Goal: Ask a question: Seek information or help from site administrators or community

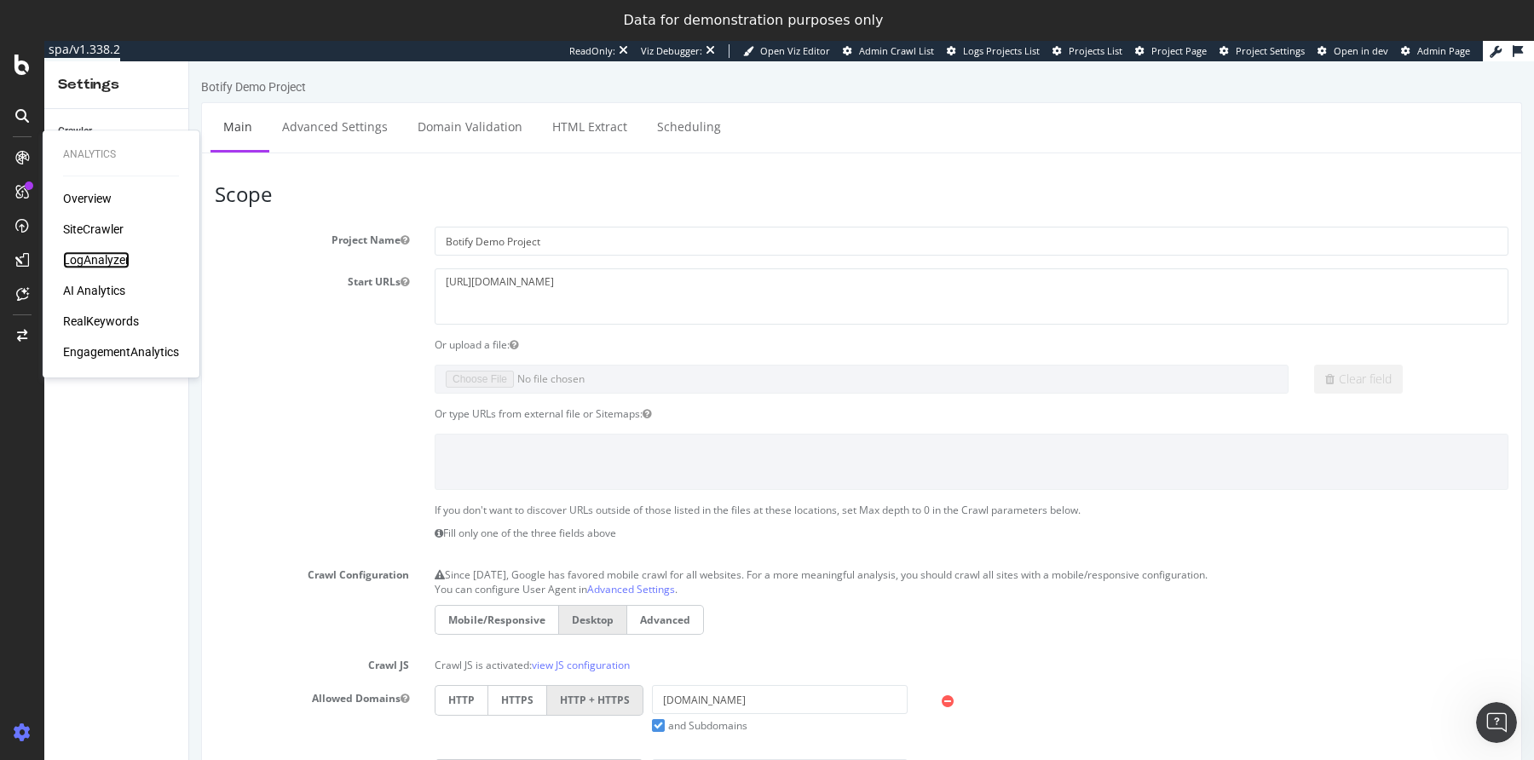
click at [76, 267] on div "LogAnalyzer" at bounding box center [96, 259] width 66 height 17
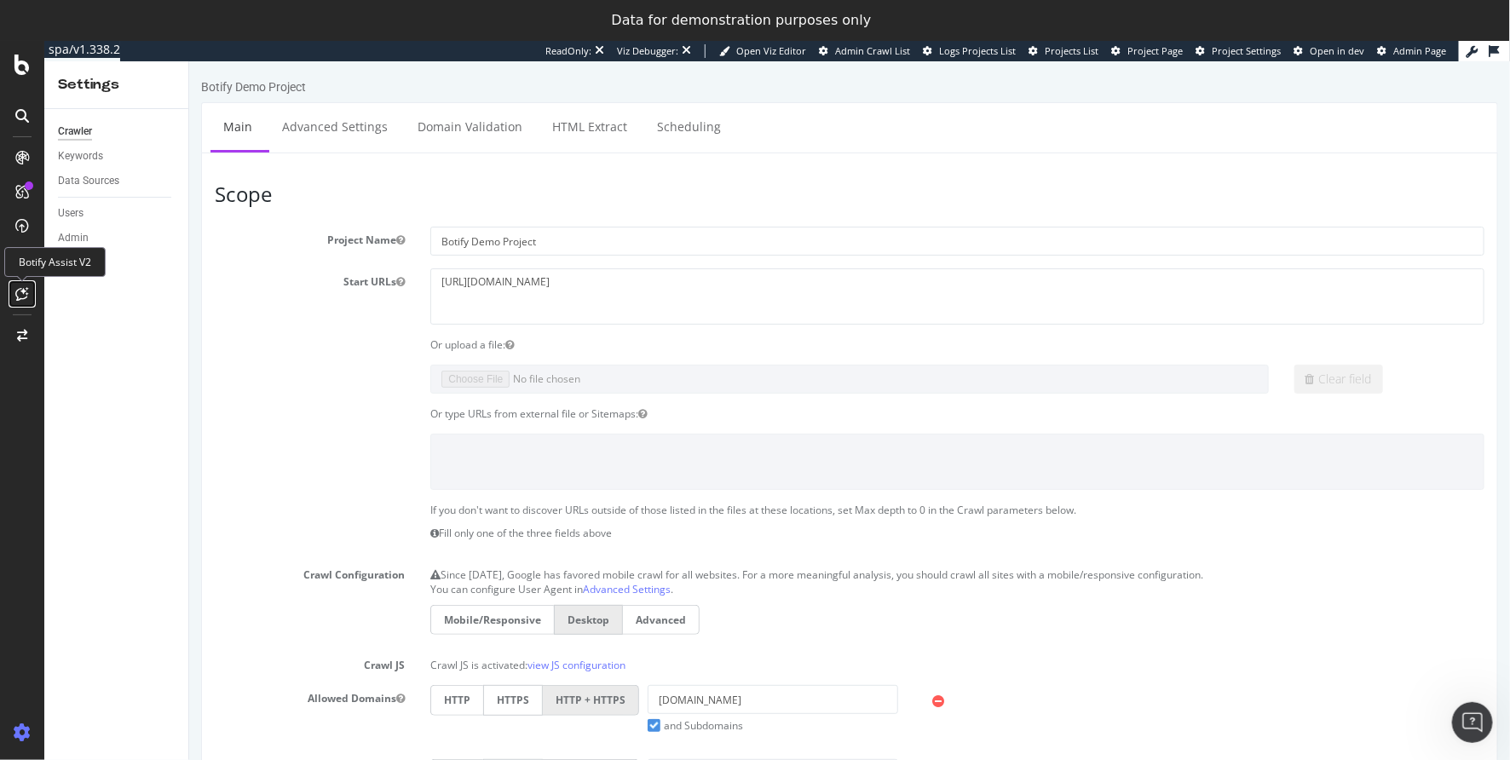
click at [28, 291] on icon at bounding box center [22, 294] width 13 height 14
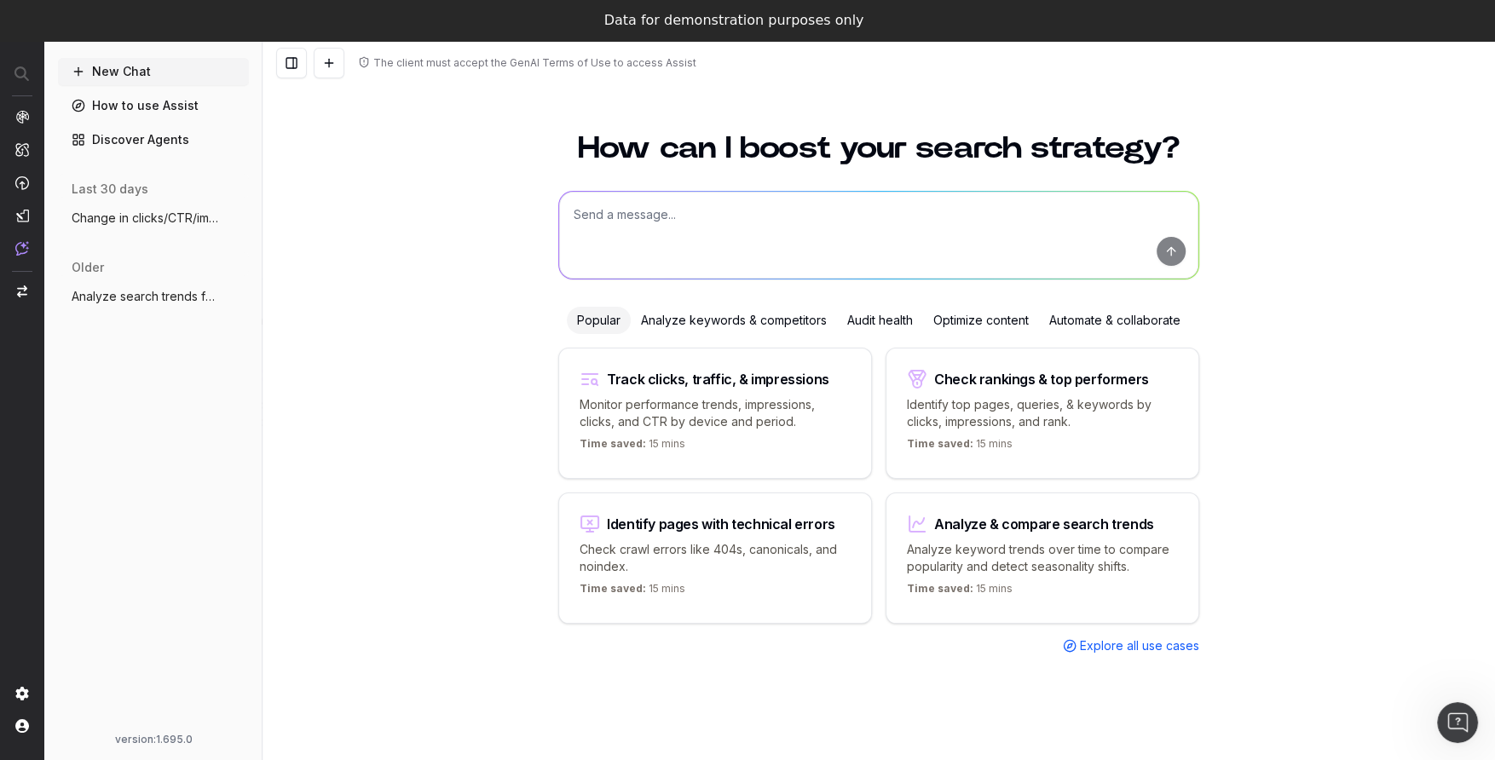
click at [124, 138] on link "Discover Agents" at bounding box center [153, 139] width 191 height 27
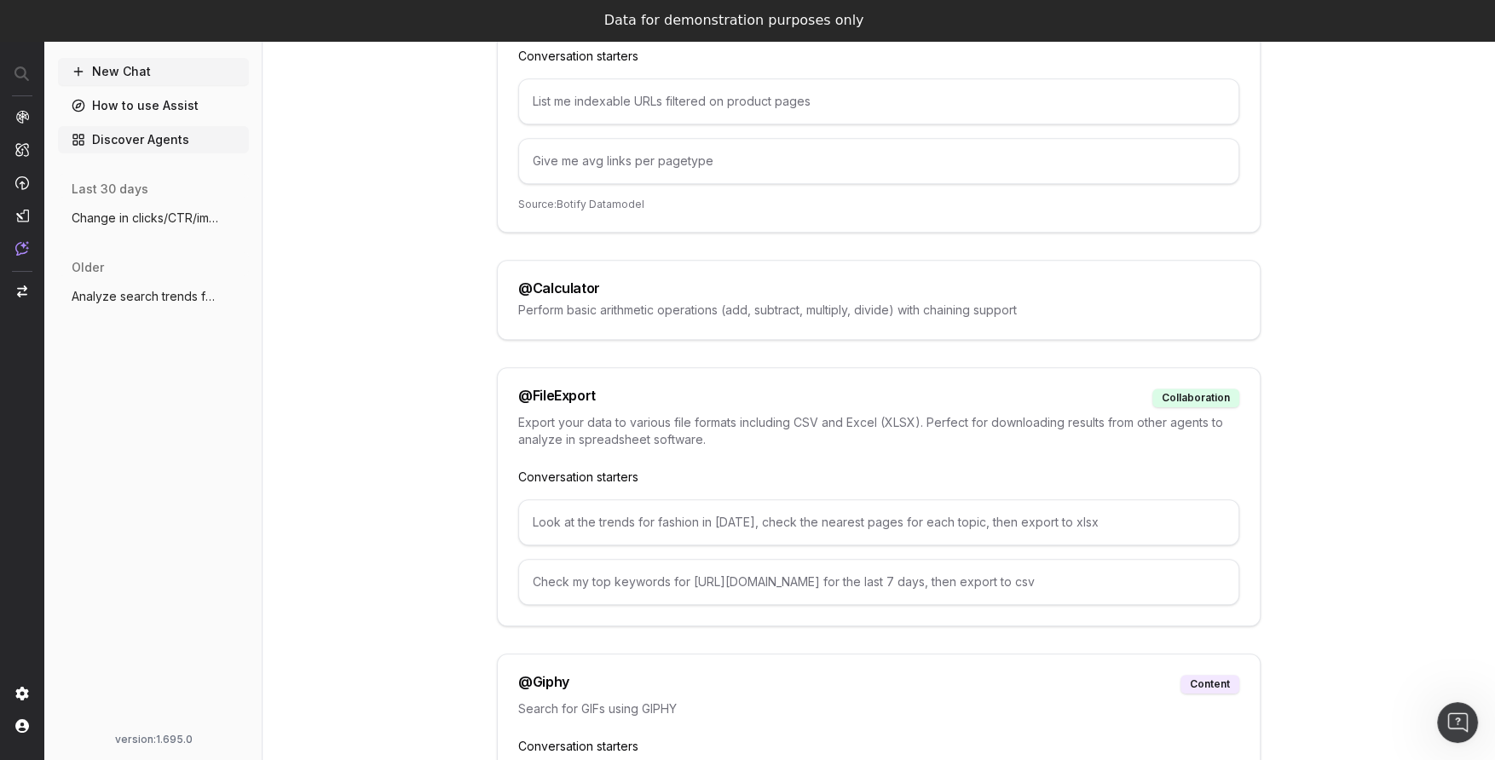
scroll to position [744, 0]
click at [147, 72] on button "New Chat" at bounding box center [153, 71] width 191 height 27
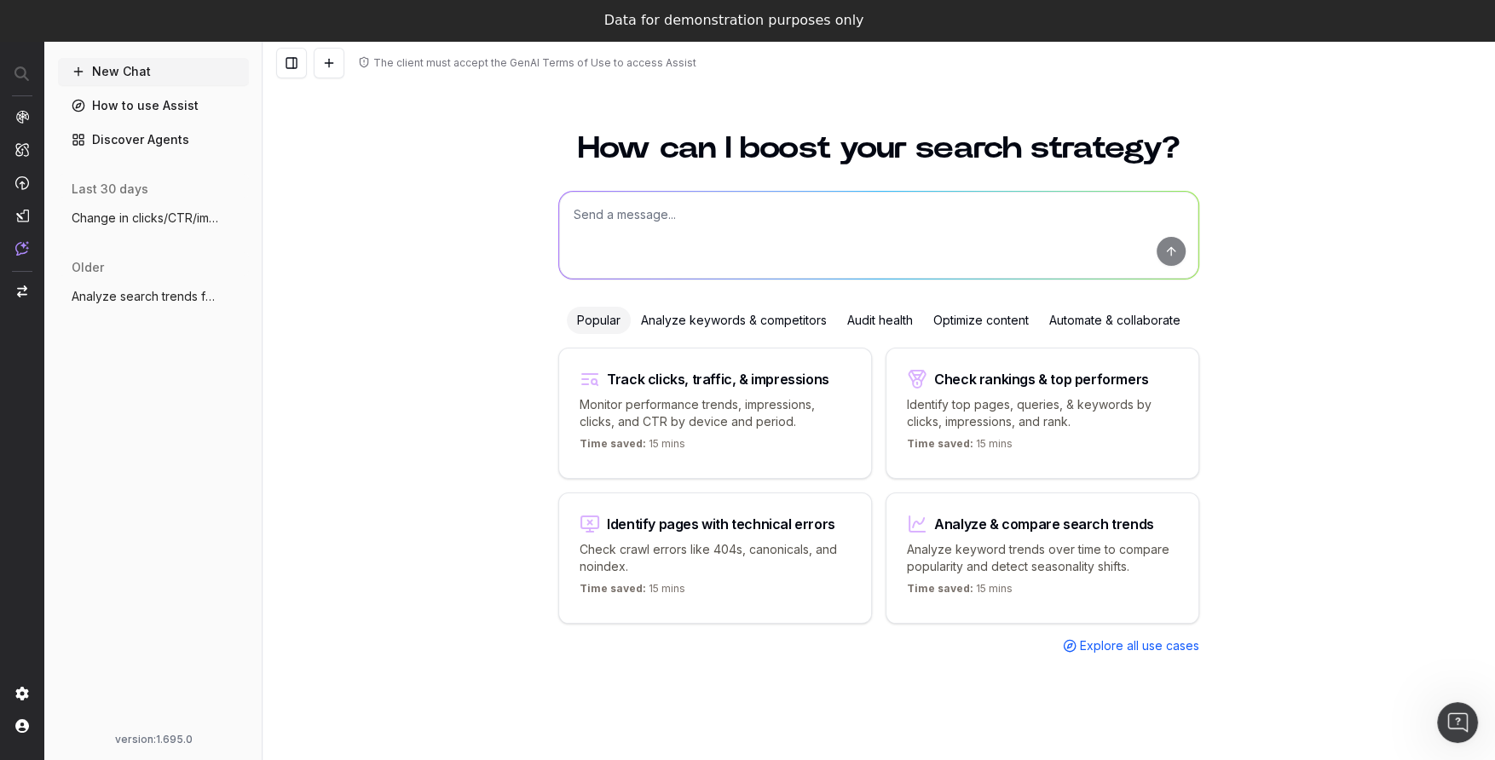
click at [640, 245] on textarea at bounding box center [878, 235] width 639 height 87
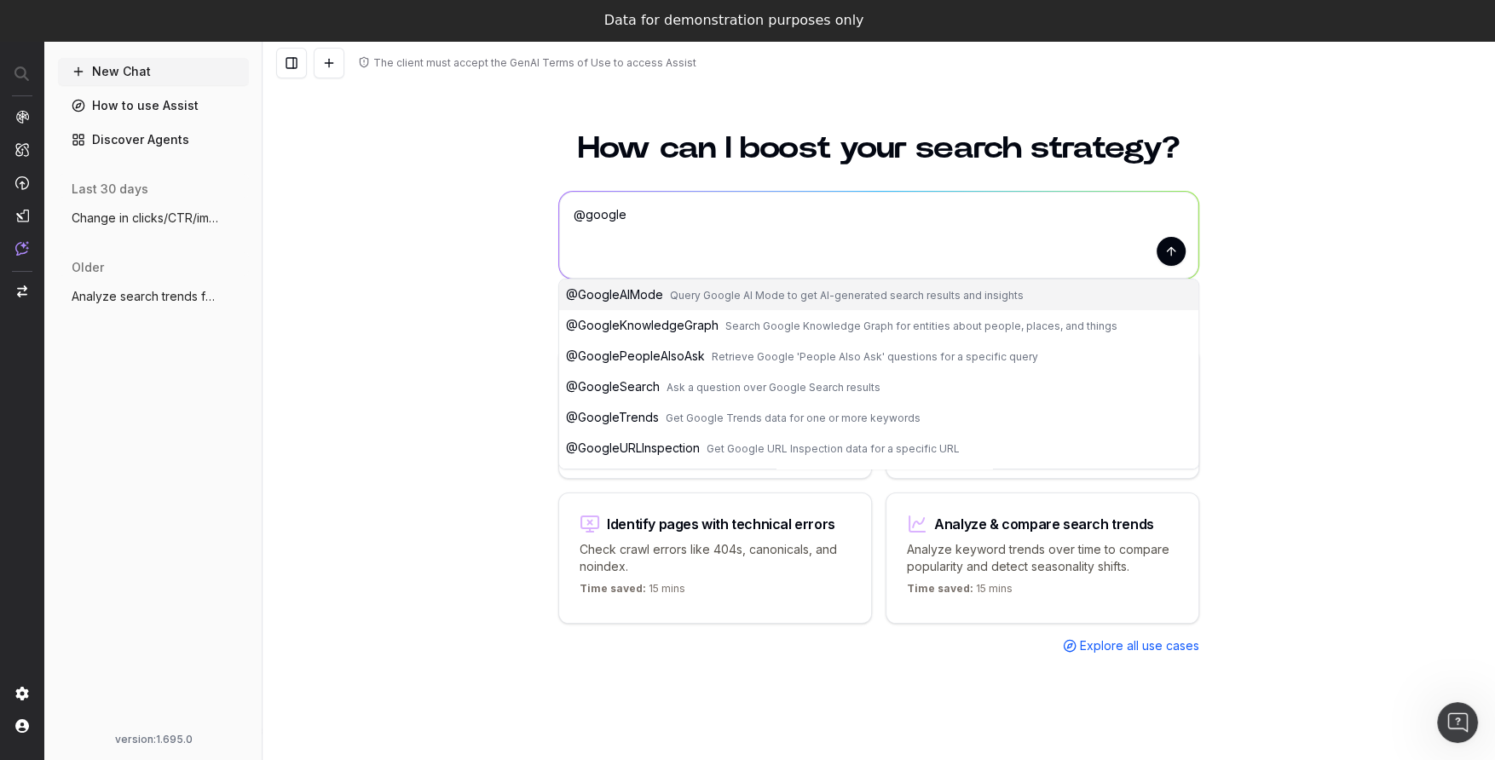
type textarea "@google"
click at [111, 137] on link "Discover Agents" at bounding box center [153, 139] width 191 height 27
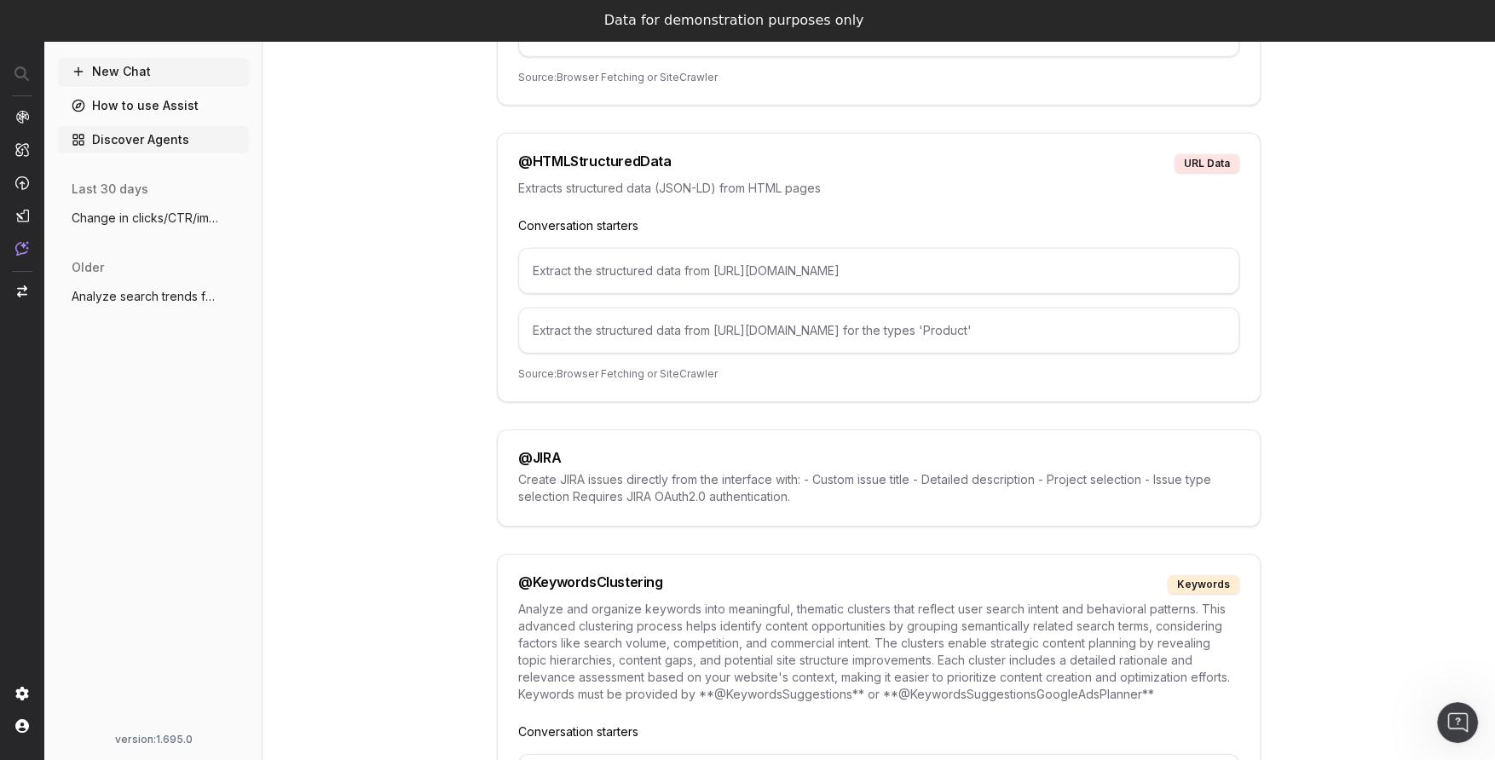
scroll to position [5047, 0]
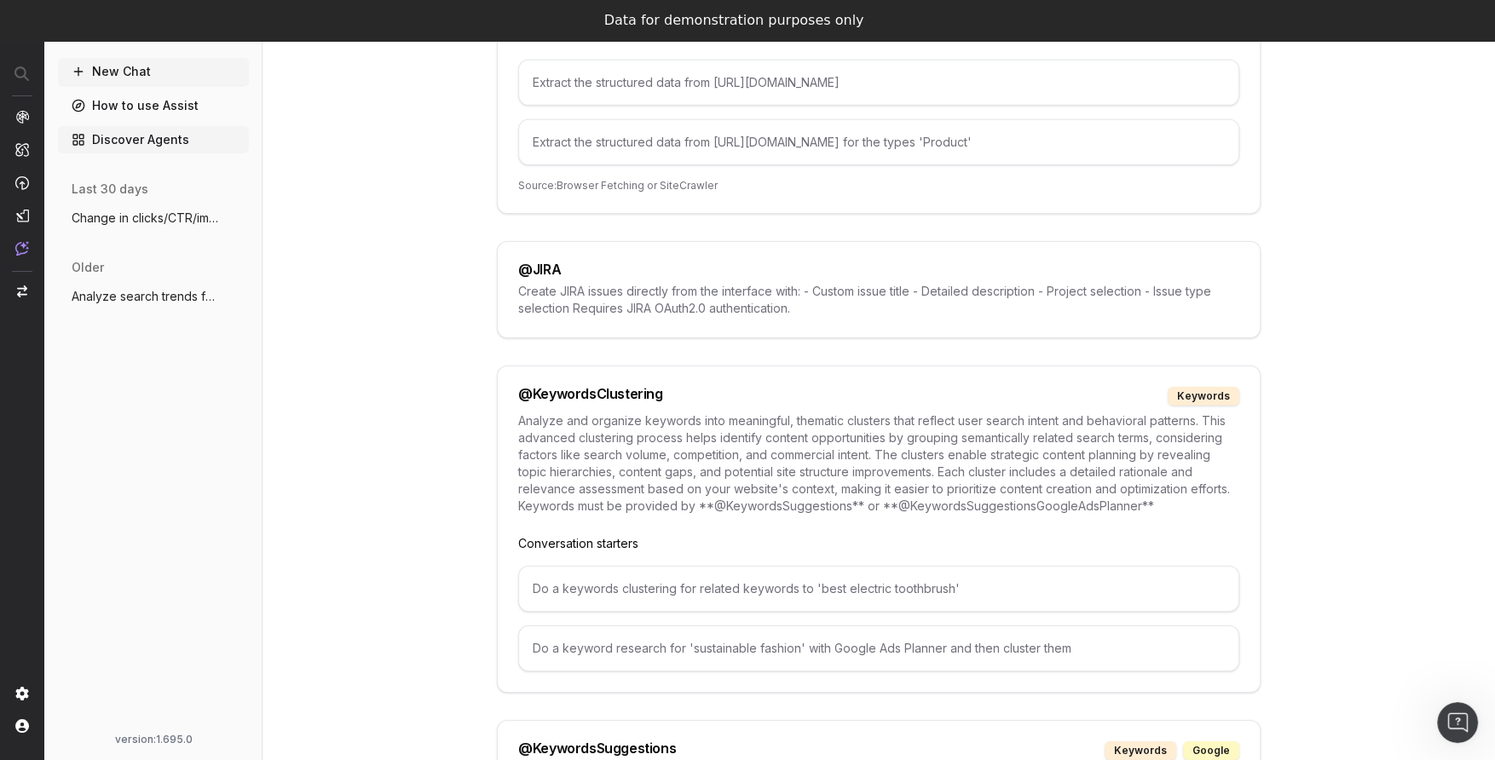
click at [121, 68] on button "New Chat" at bounding box center [153, 71] width 191 height 27
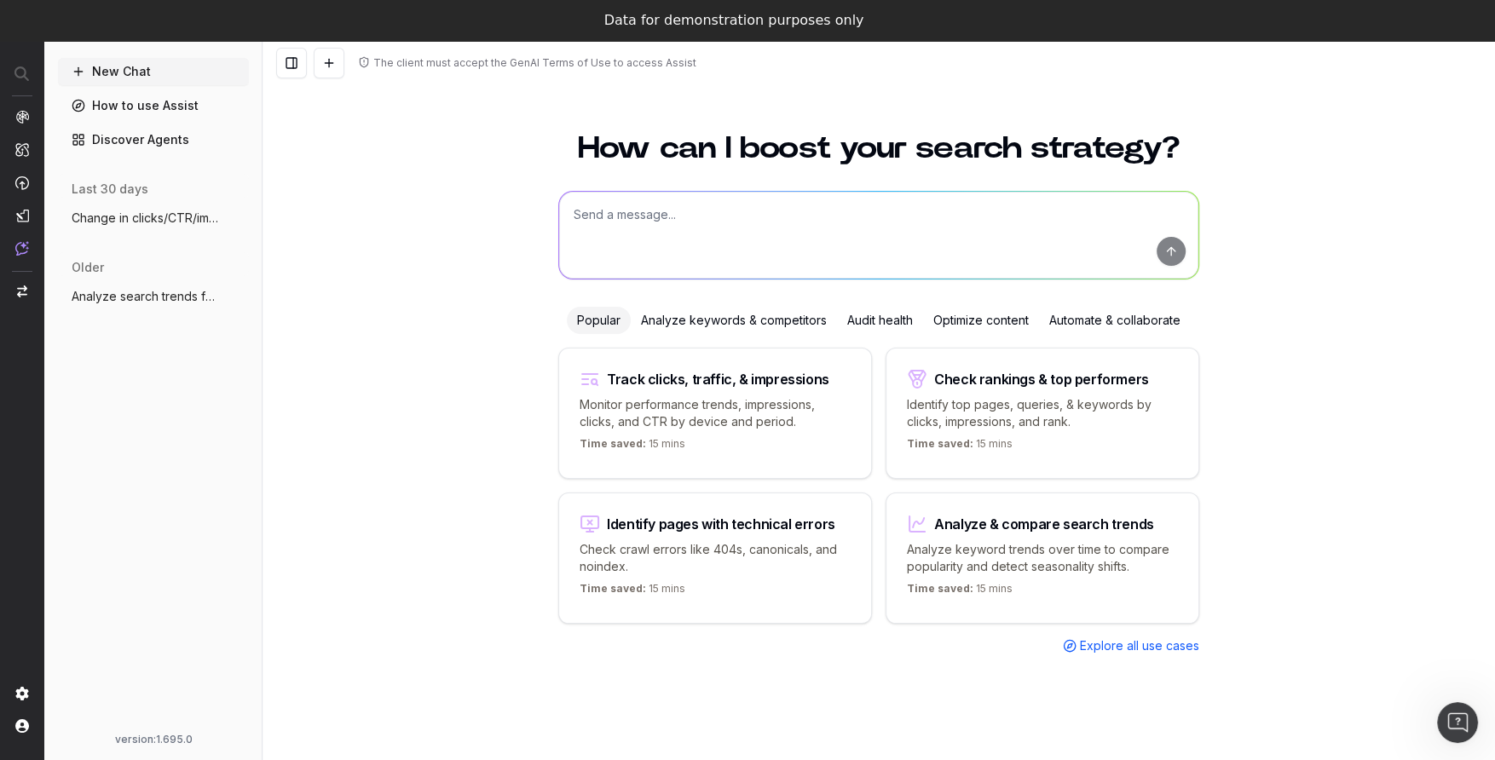
click at [690, 207] on textarea at bounding box center [878, 235] width 639 height 87
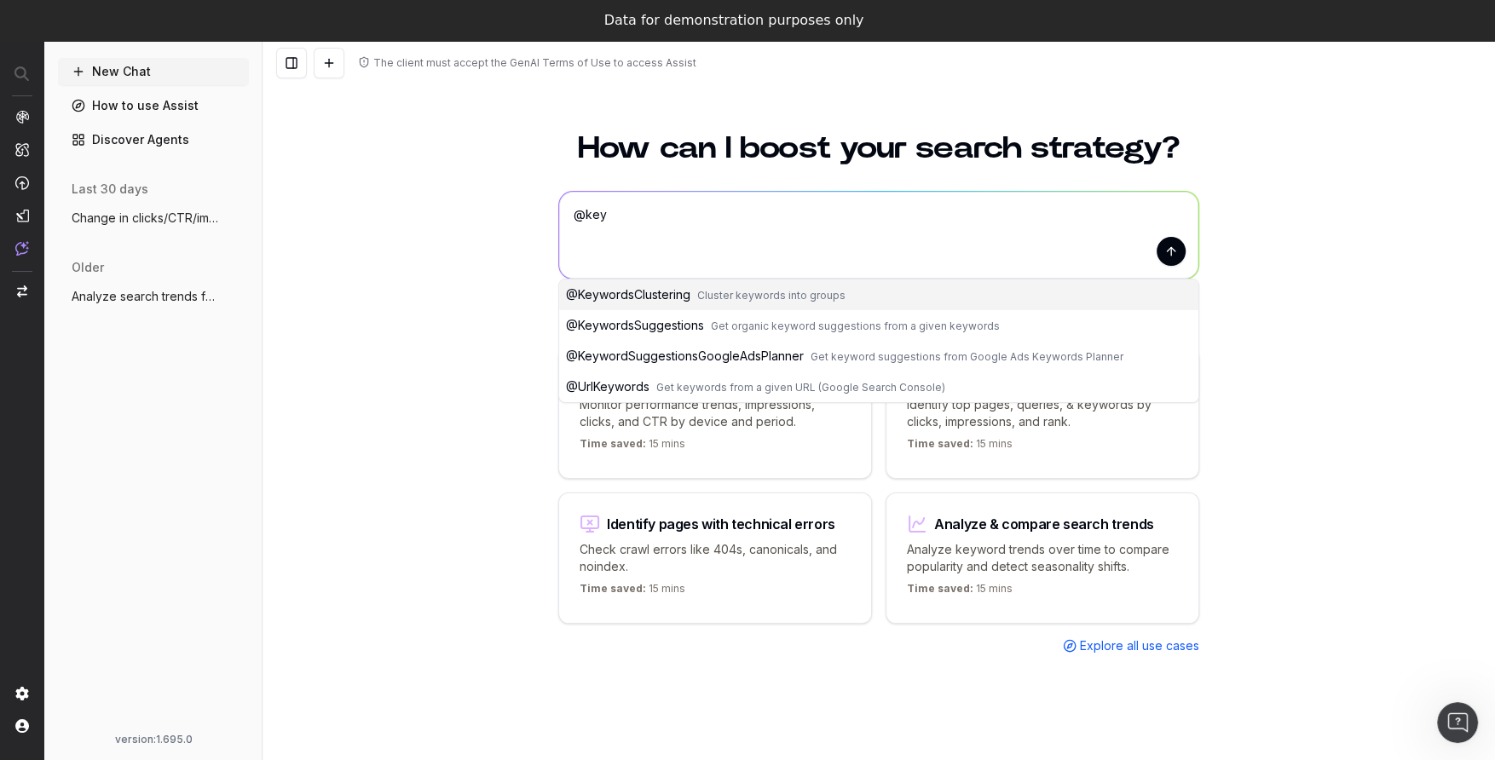
type textarea "@key"
click at [117, 139] on link "Discover Agents" at bounding box center [153, 139] width 191 height 27
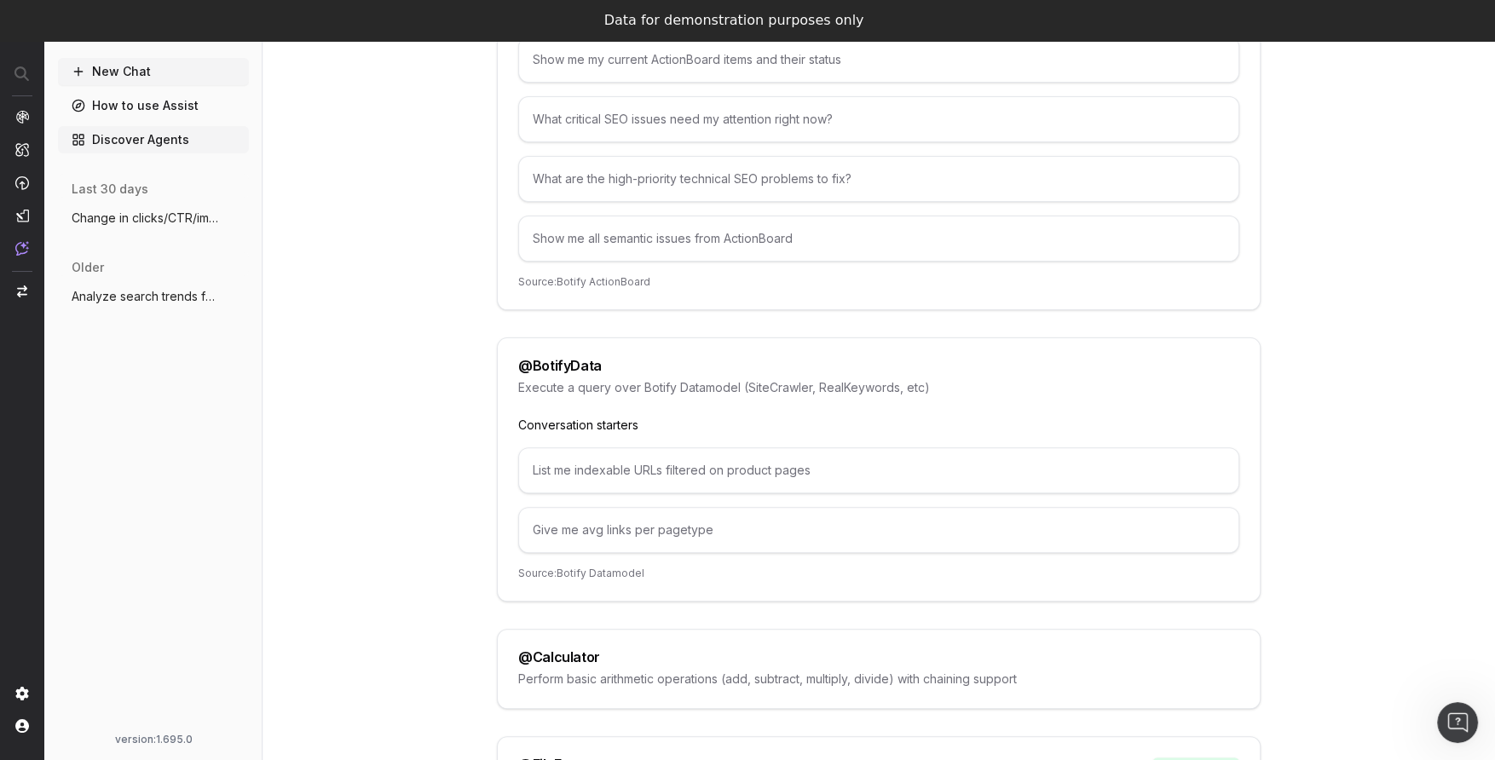
scroll to position [374, 0]
drag, startPoint x: 531, startPoint y: 465, endPoint x: 810, endPoint y: 457, distance: 278.8
click at [810, 457] on div "List me indexable URLs filtered on product pages" at bounding box center [878, 470] width 721 height 46
copy div "List me indexable URLs filtered on product pages"
drag, startPoint x: 536, startPoint y: 525, endPoint x: 711, endPoint y: 525, distance: 174.7
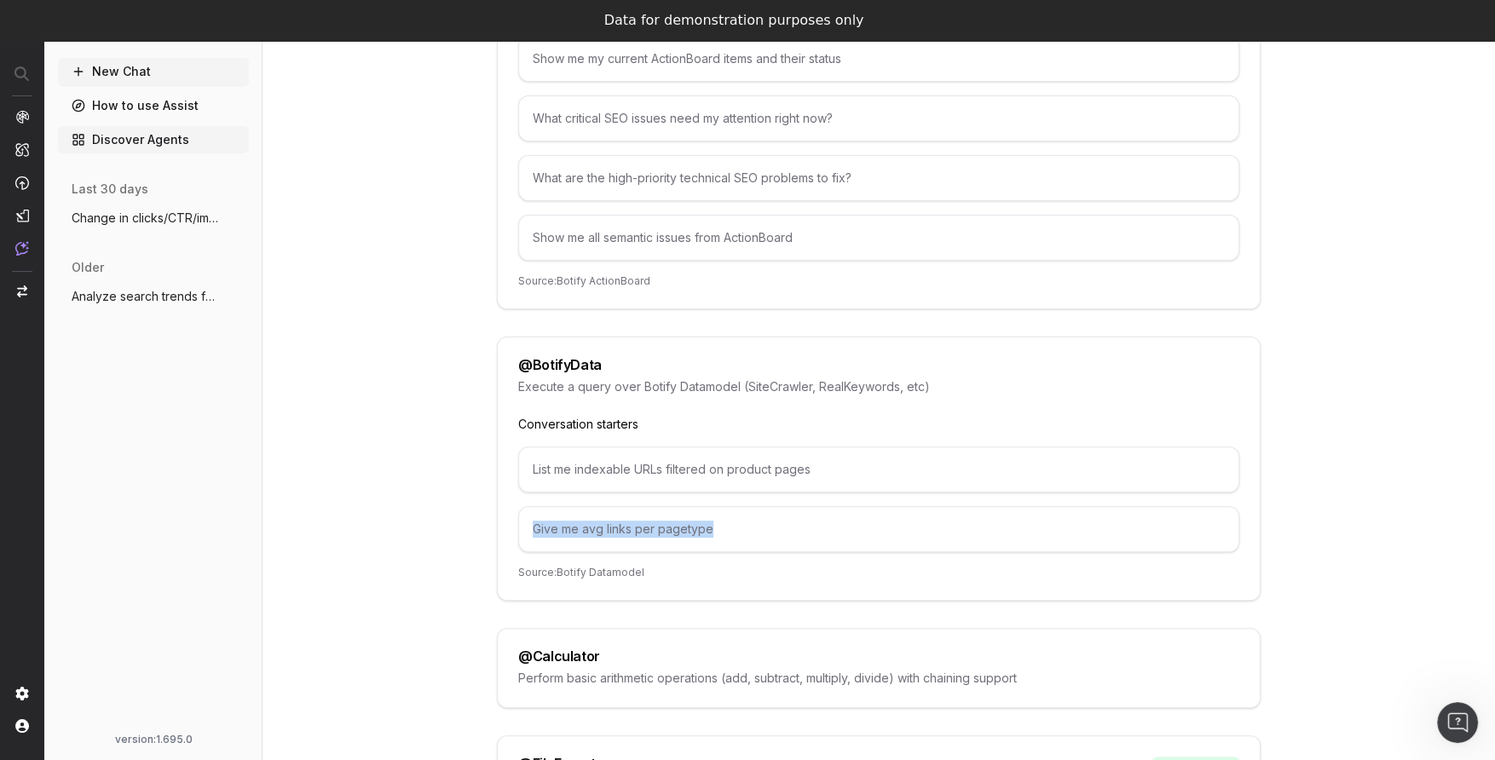
click at [711, 525] on div "Give me avg links per pagetype" at bounding box center [878, 529] width 721 height 46
copy div "Give me avg links per pagetype"
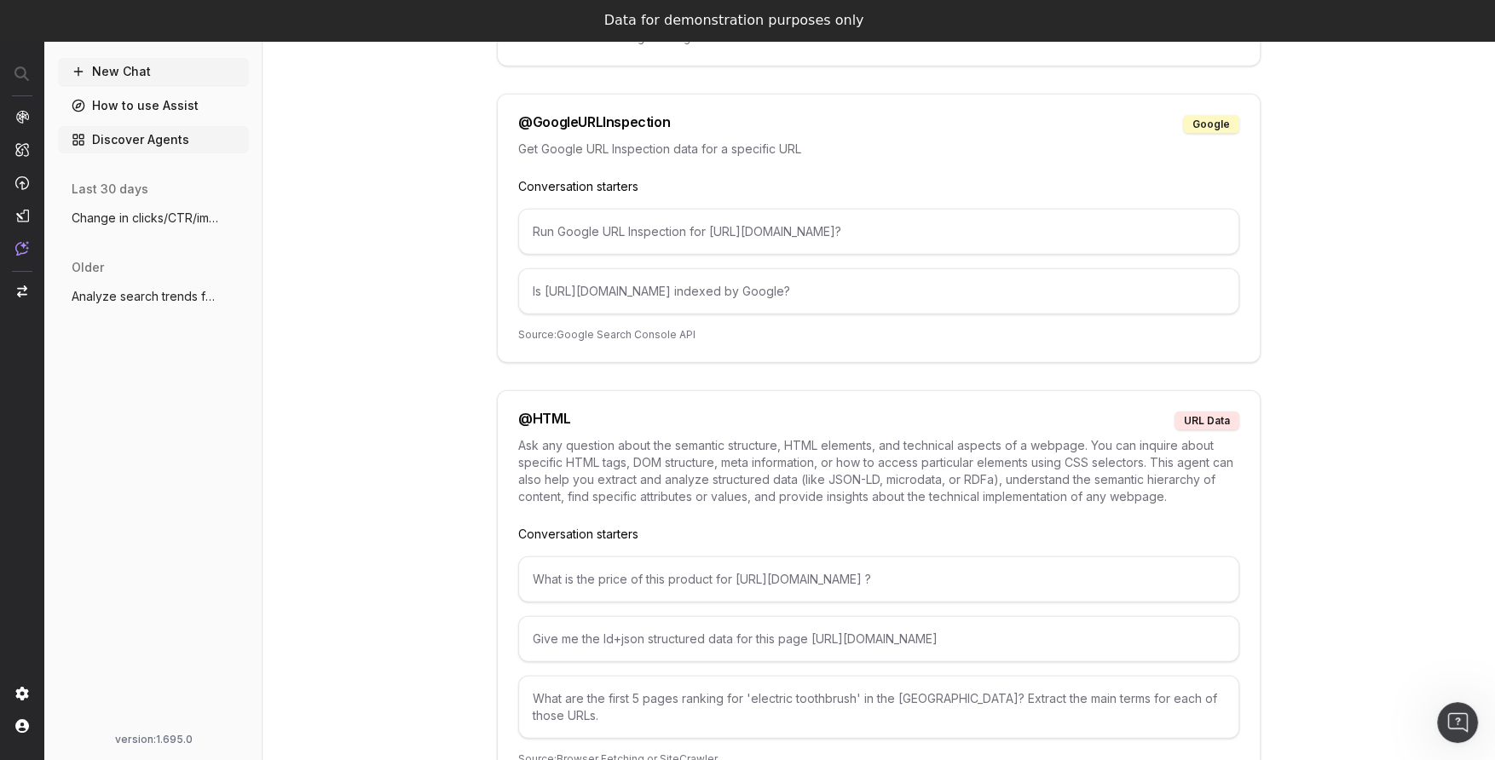
scroll to position [3703, 0]
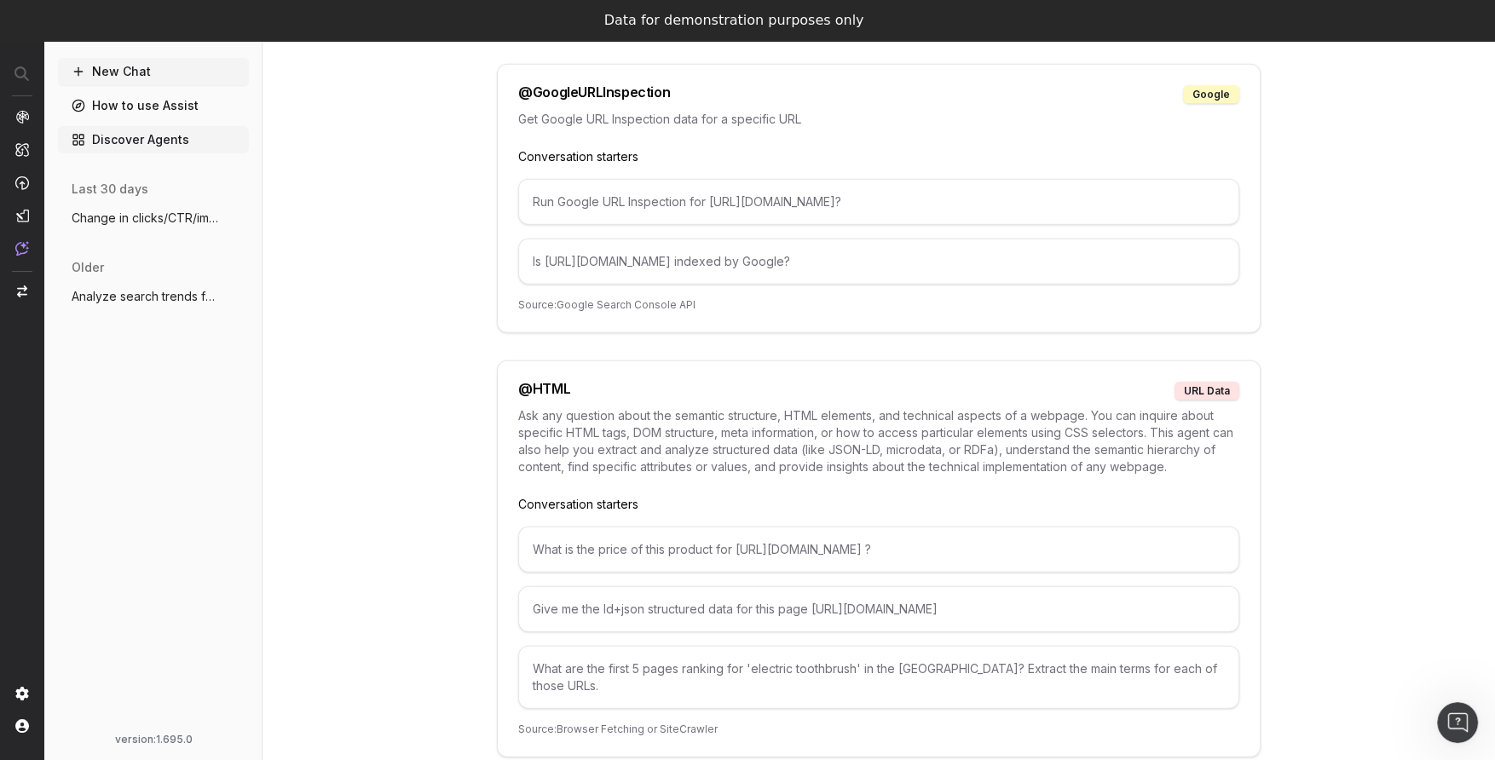
drag, startPoint x: 541, startPoint y: 168, endPoint x: 978, endPoint y: 169, distance: 437.3
click at [978, 179] on div "Run Google URL Inspection for https://www.example.org/p/5866-toothbrush?" at bounding box center [878, 202] width 721 height 46
copy div "Run Google URL Inspection for https://www.example.org/p/5866-toothbrush?"
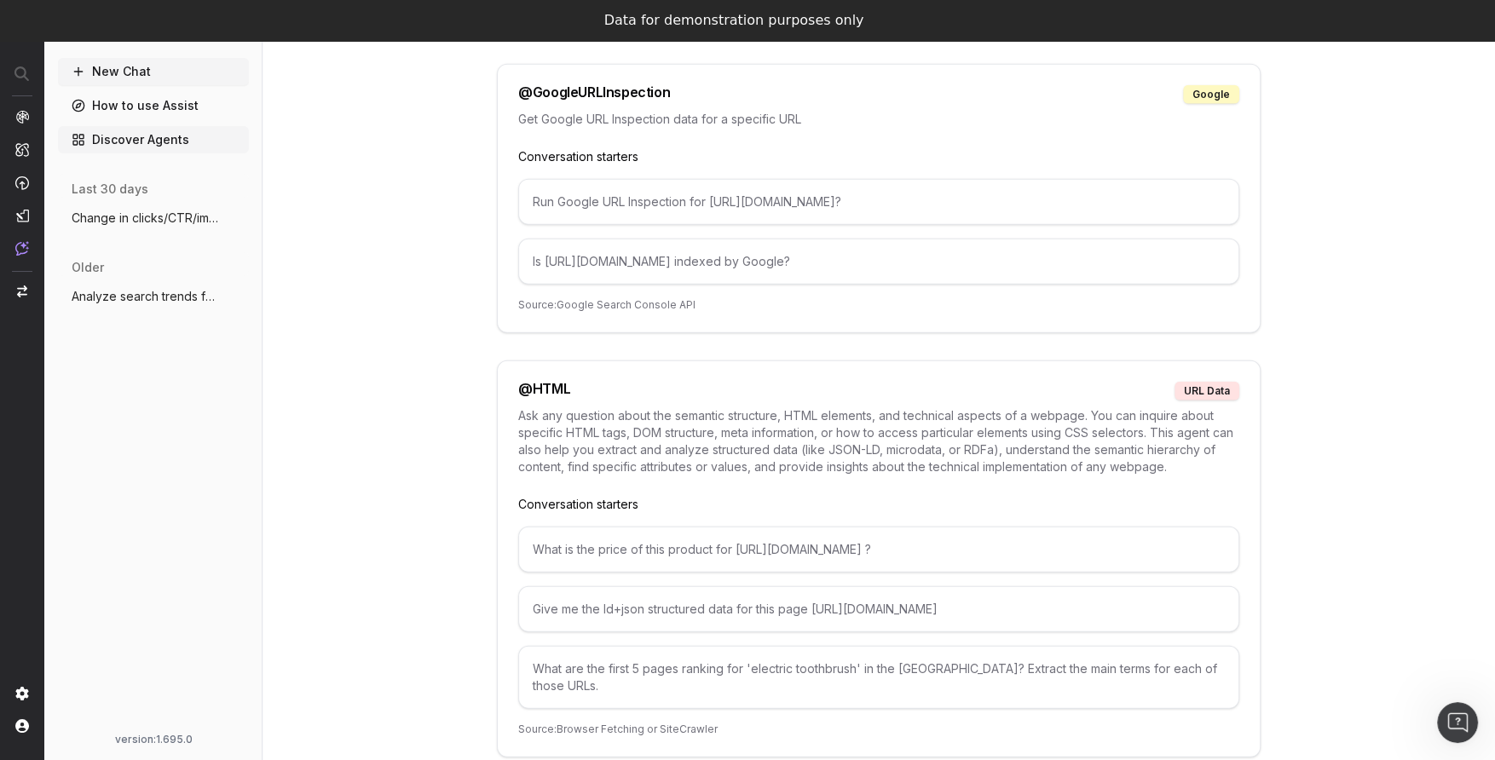
drag, startPoint x: 682, startPoint y: 182, endPoint x: 650, endPoint y: 177, distance: 31.9
click at [684, 179] on div "Run Google URL Inspection for https://www.example.org/p/5866-toothbrush?" at bounding box center [878, 202] width 721 height 46
drag, startPoint x: 533, startPoint y: 170, endPoint x: 990, endPoint y: 173, distance: 457.7
click at [990, 179] on div "Run Google URL Inspection for https://www.example.org/p/5866-toothbrush?" at bounding box center [878, 202] width 721 height 46
copy div "Run Google URL Inspection for https://www.example.org/p/5866-toothbrush?"
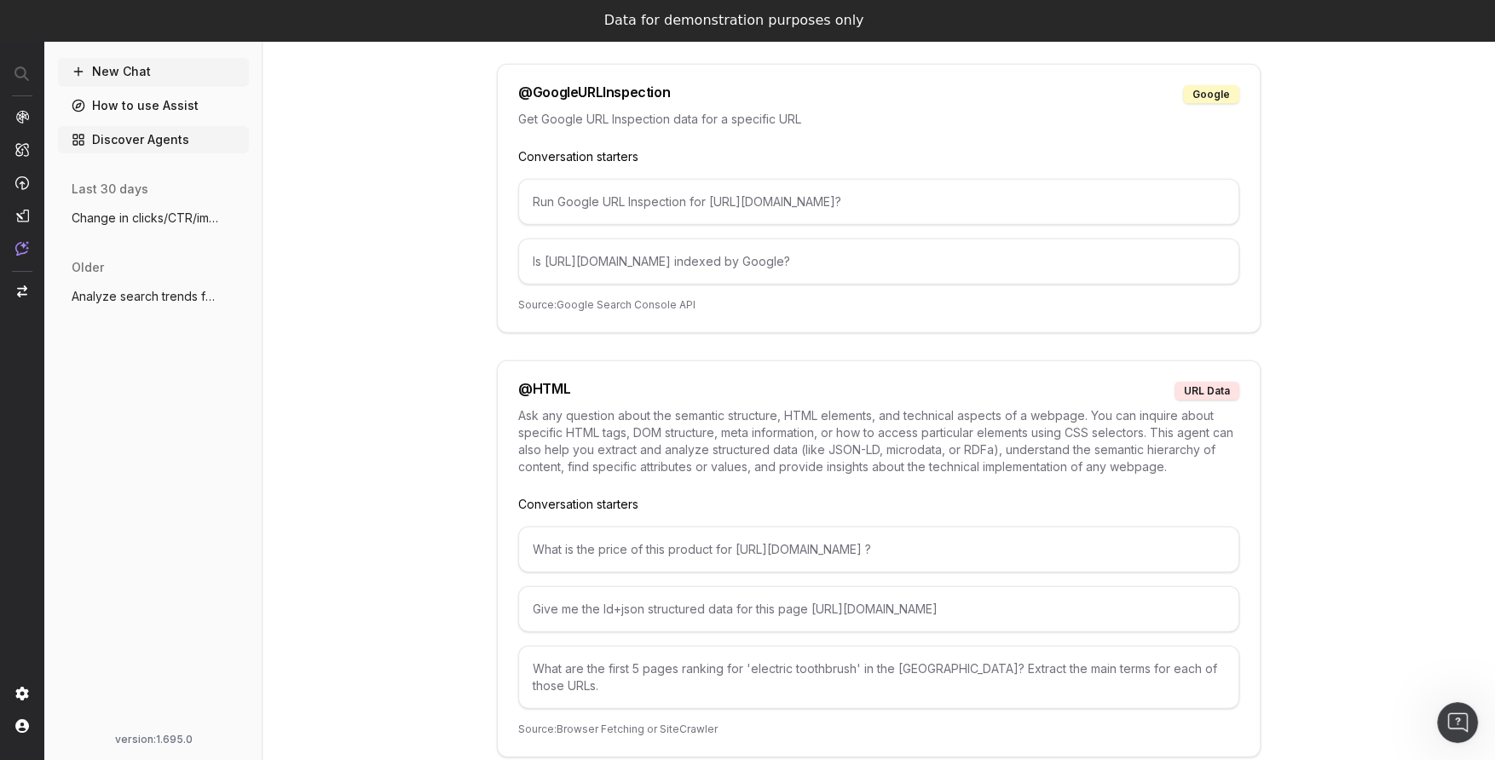
drag, startPoint x: 532, startPoint y: 227, endPoint x: 916, endPoint y: 234, distance: 384.5
click at [916, 239] on div "Is https://www.example.org/p/5866-toothbrush indexed by Google?" at bounding box center [878, 262] width 721 height 46
copy div "Is https://www.example.org/p/5866-toothbrush indexed by Google?"
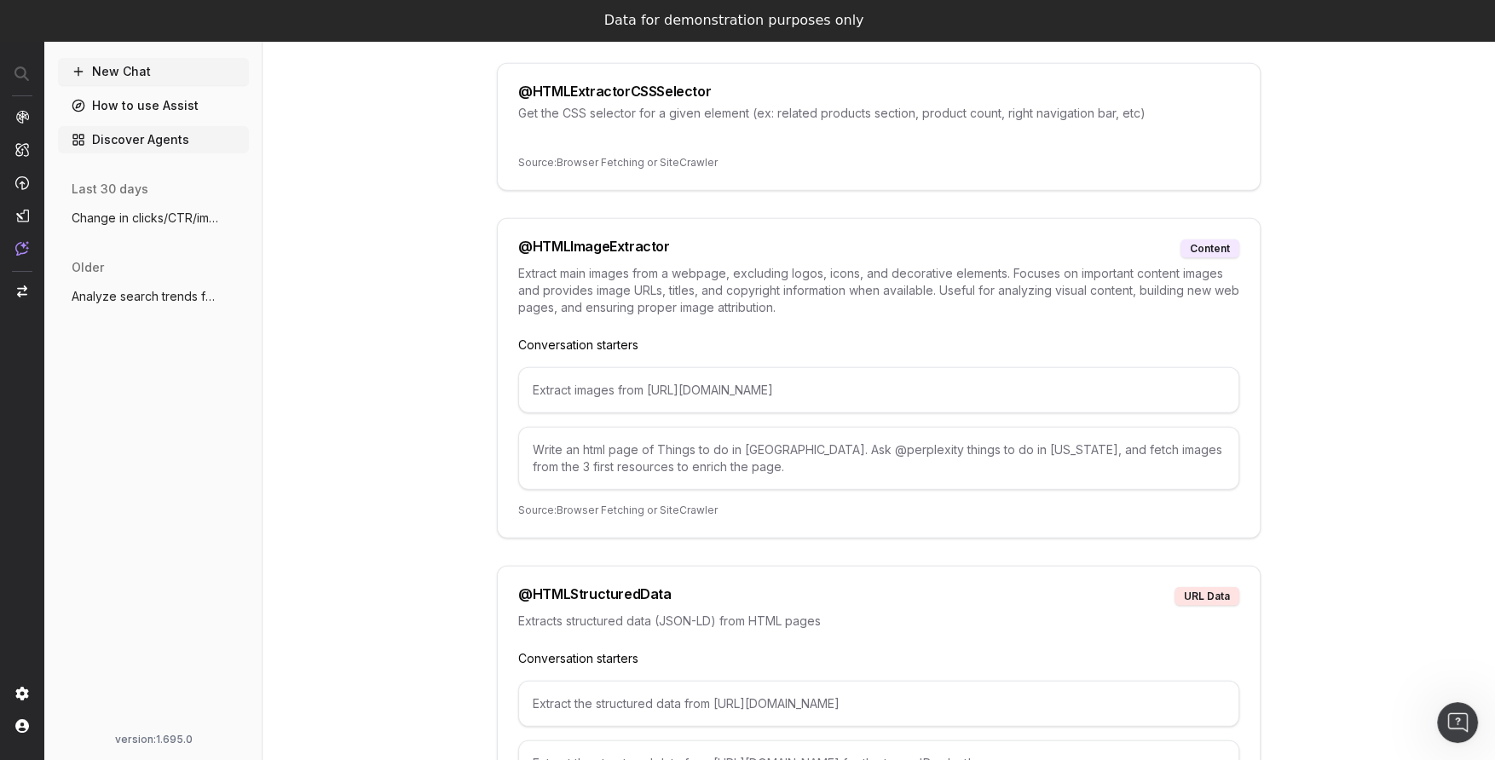
scroll to position [4428, 0]
click at [682, 365] on div "Extract images from https://www.example.com/p/my-product" at bounding box center [878, 388] width 721 height 46
click at [592, 365] on div "Extract images from https://www.example.com/p/my-product" at bounding box center [878, 388] width 721 height 46
drag, startPoint x: 533, startPoint y: 329, endPoint x: 910, endPoint y: 326, distance: 377.6
click at [910, 365] on div "Extract images from https://www.example.com/p/my-product" at bounding box center [878, 388] width 721 height 46
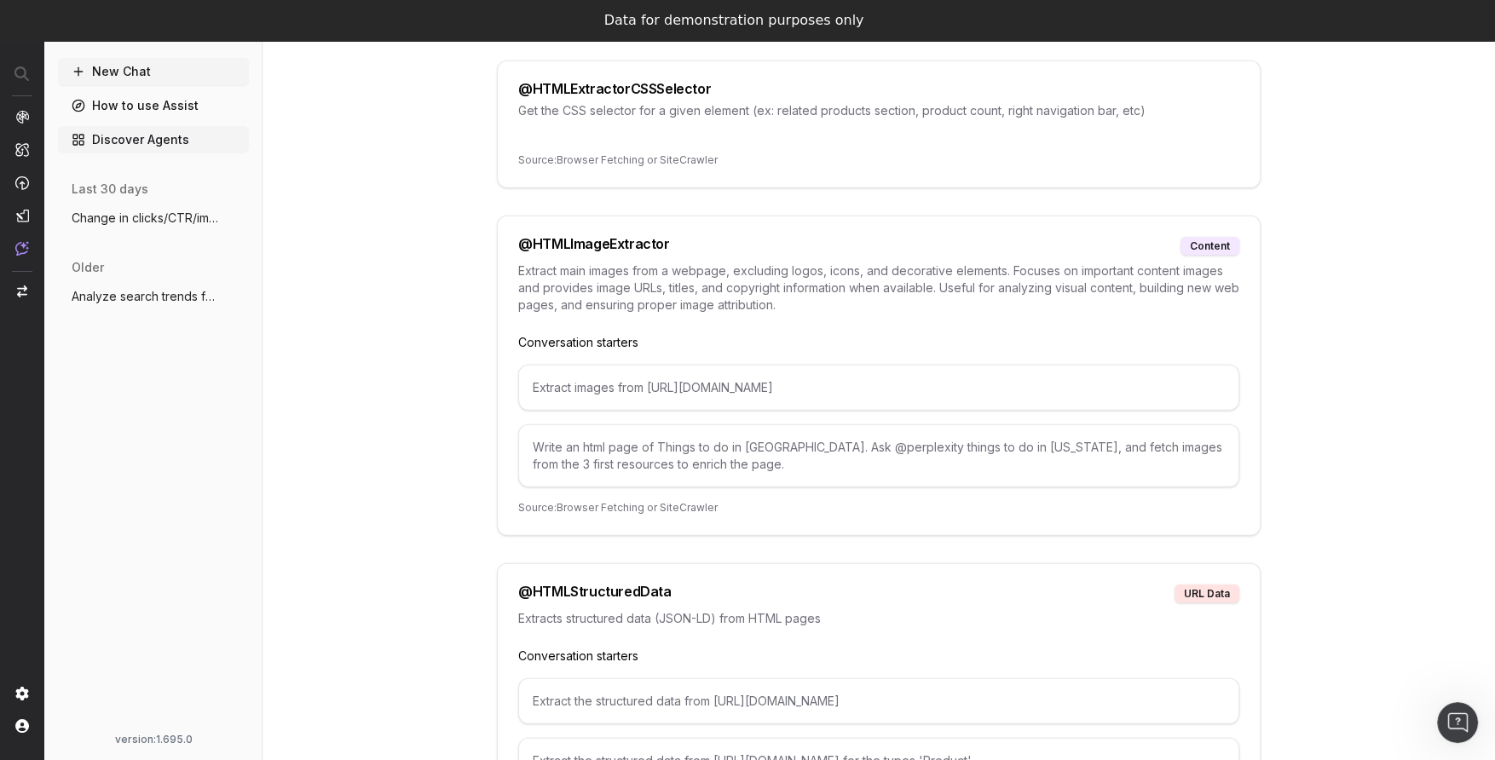
copy div "Extract images from https://www.example.com/p/my-product"
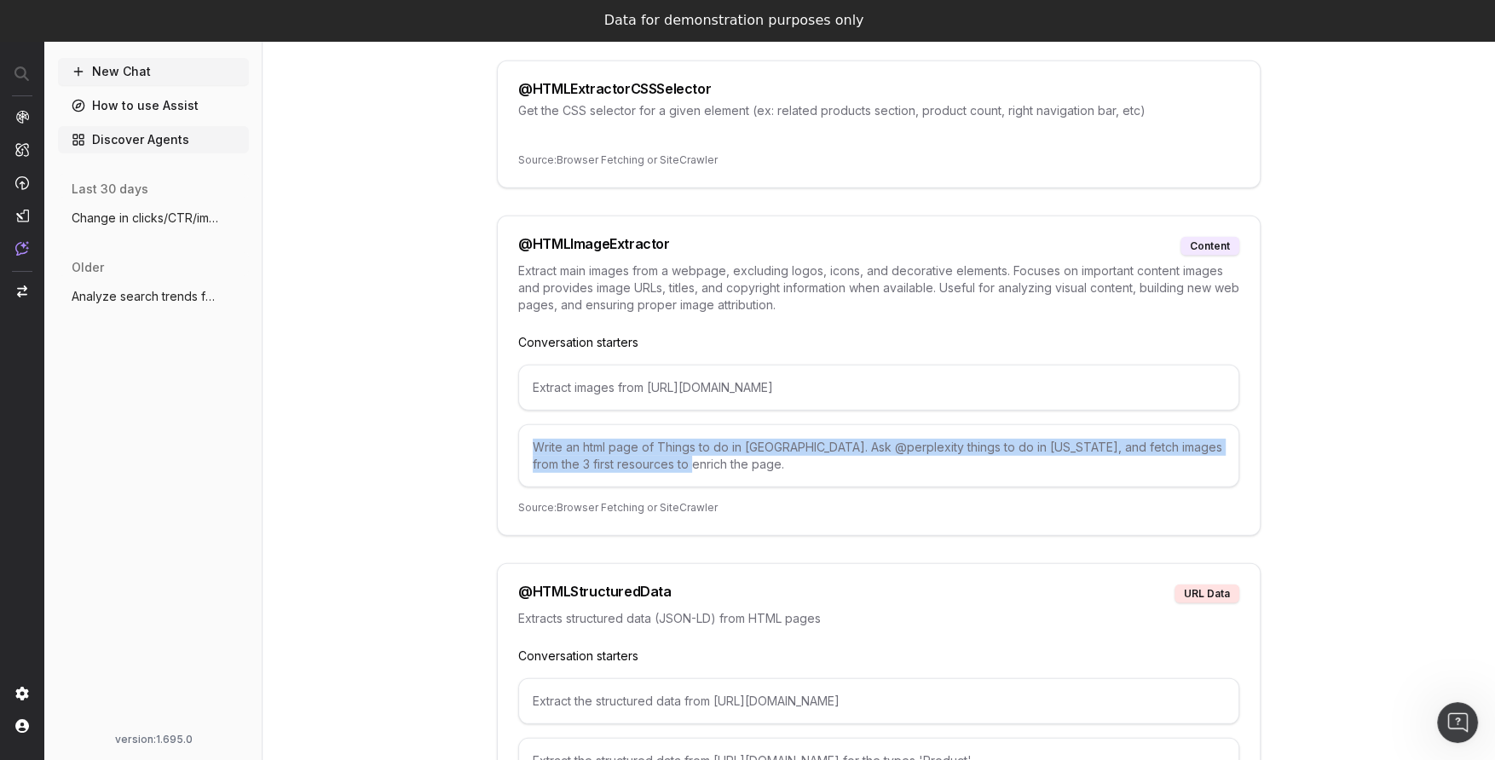
drag, startPoint x: 534, startPoint y: 390, endPoint x: 700, endPoint y: 409, distance: 166.5
click at [700, 424] on div "Write an html page of Things to do in NYC. Ask @perplexity things to do in New …" at bounding box center [878, 455] width 721 height 63
copy div "Write an html page of Things to do in NYC. Ask @perplexity things to do in New …"
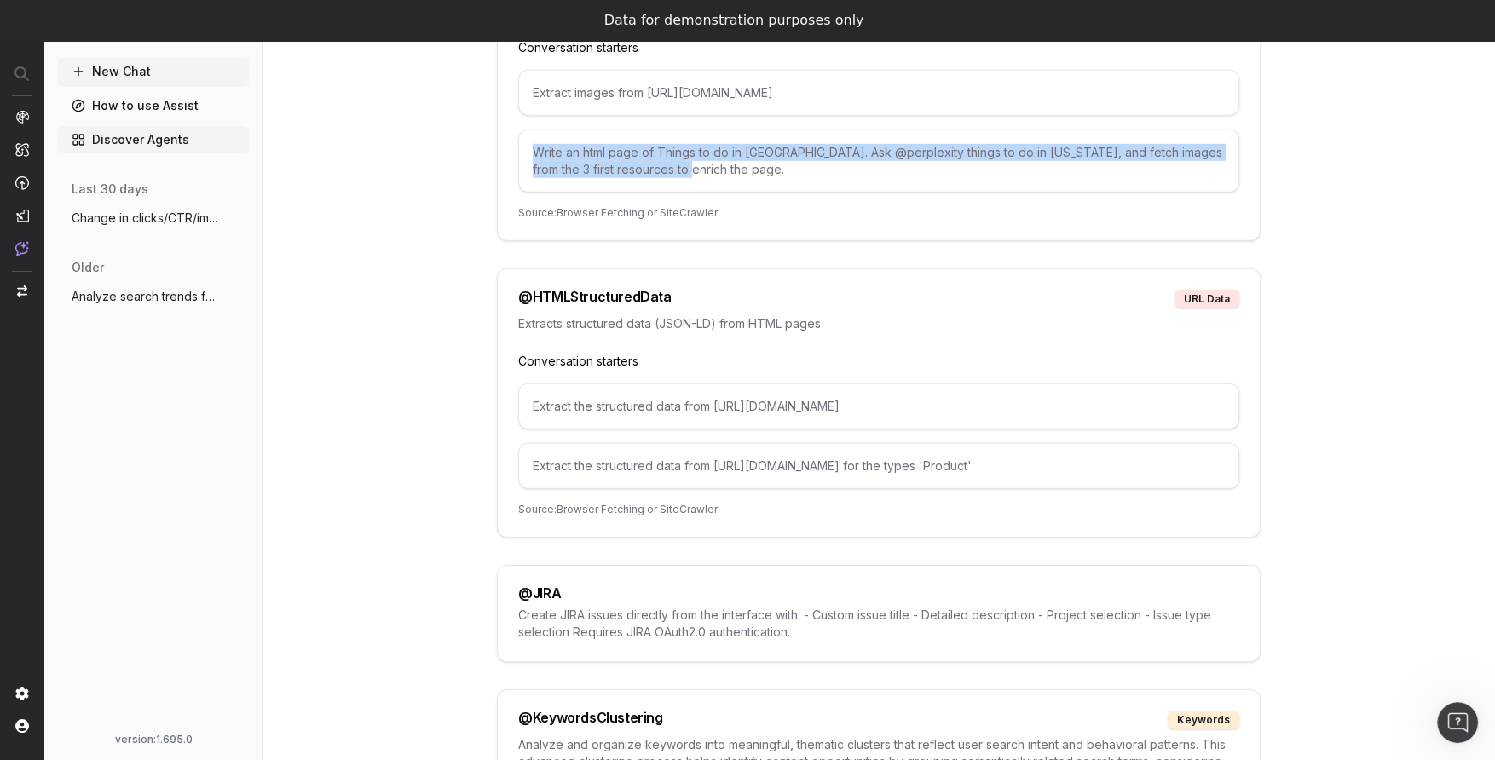
scroll to position [4785, 0]
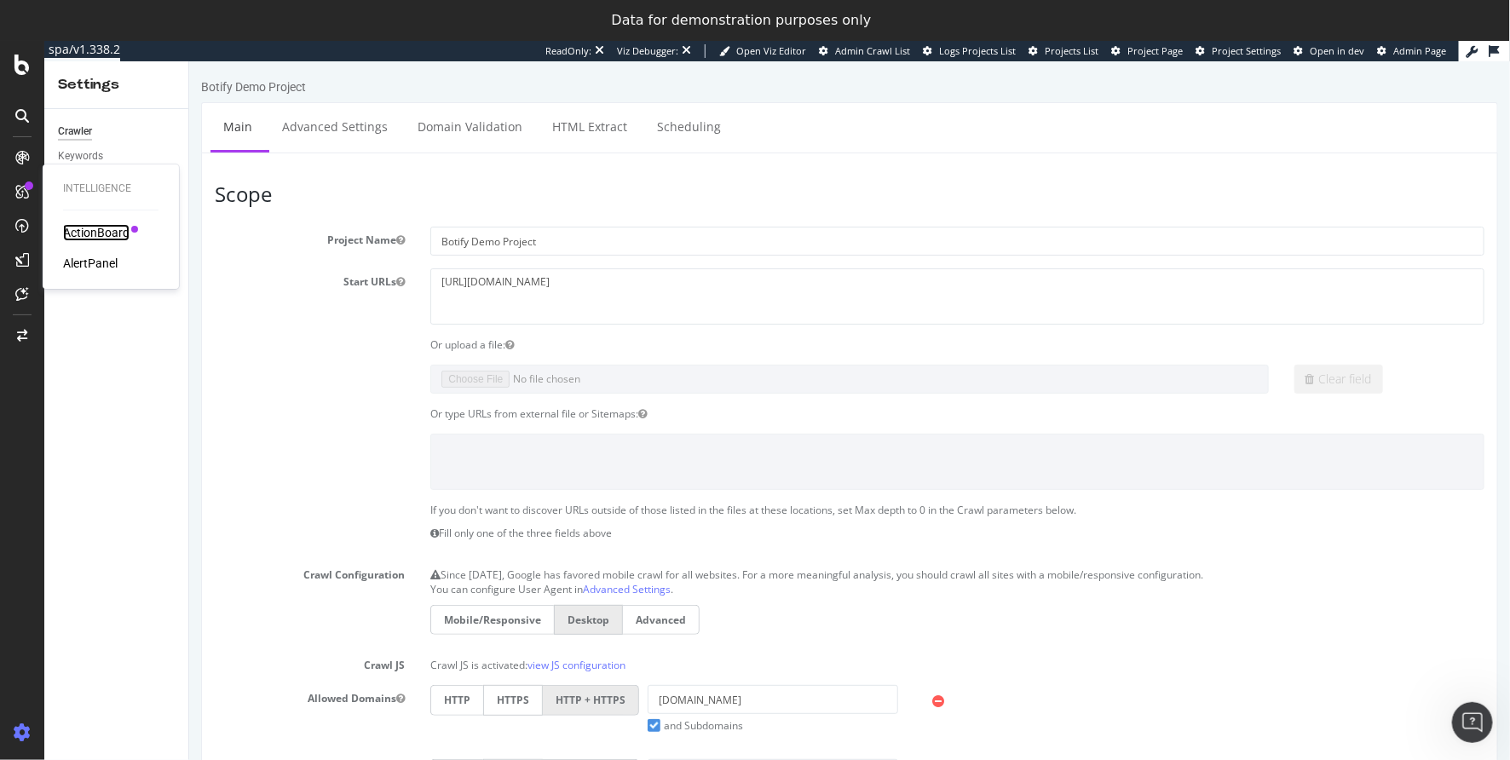
click at [70, 233] on div "ActionBoard" at bounding box center [96, 232] width 66 height 17
